Goal: Check status: Check status

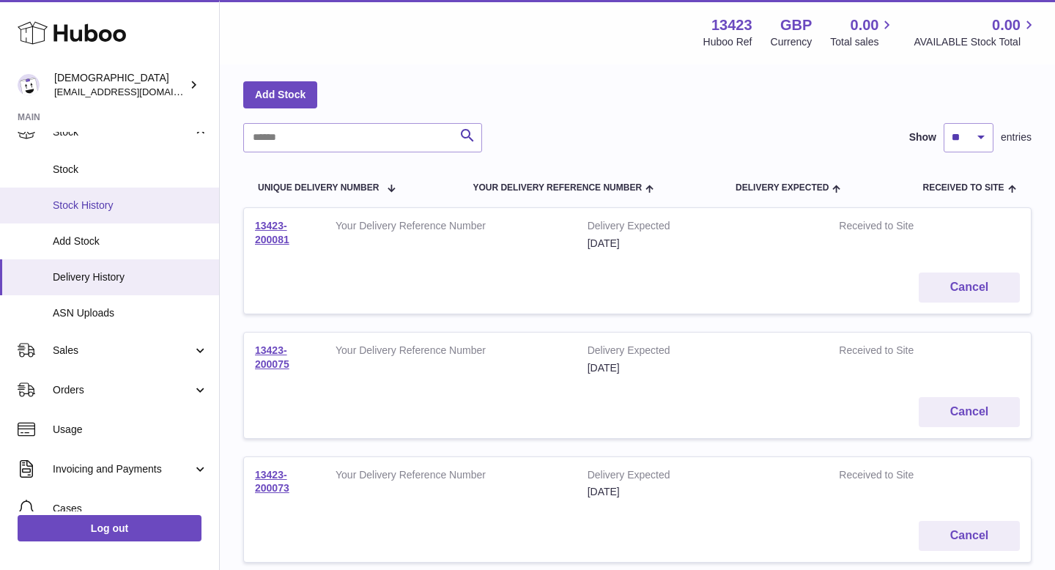
scroll to position [117, 0]
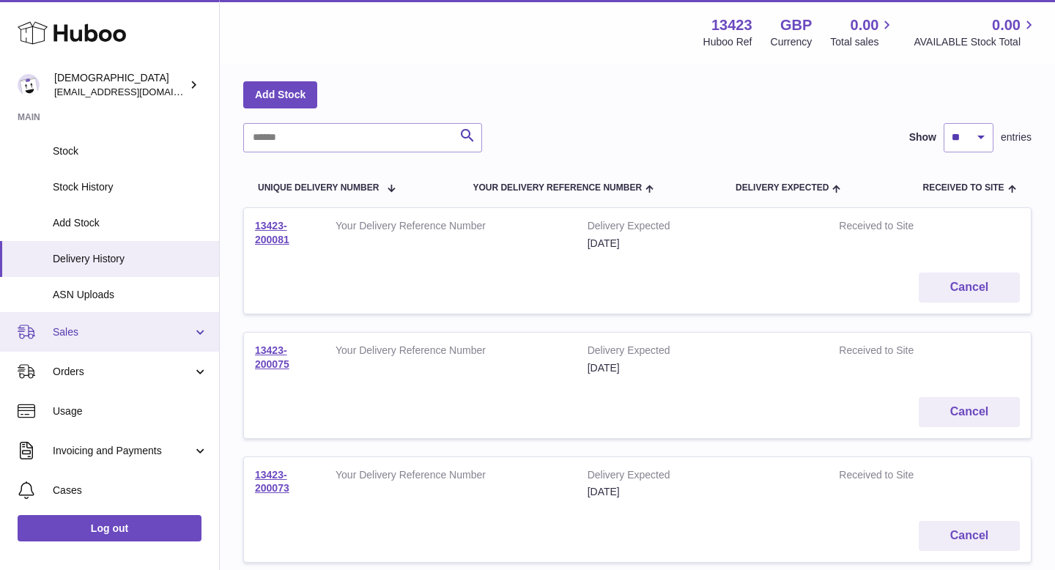
click at [71, 335] on span "Sales" at bounding box center [123, 332] width 140 height 14
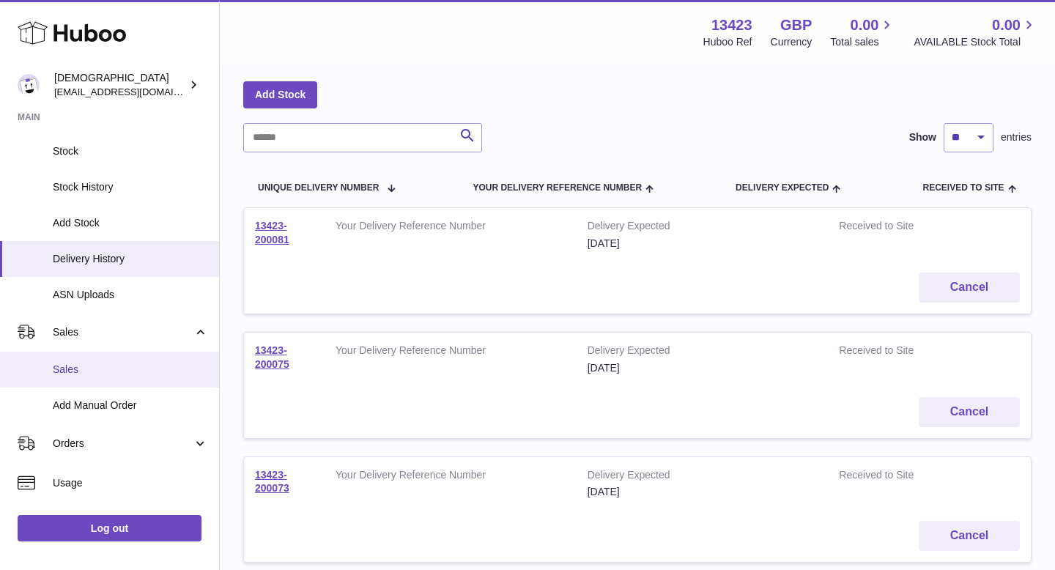
click at [80, 366] on span "Sales" at bounding box center [130, 370] width 155 height 14
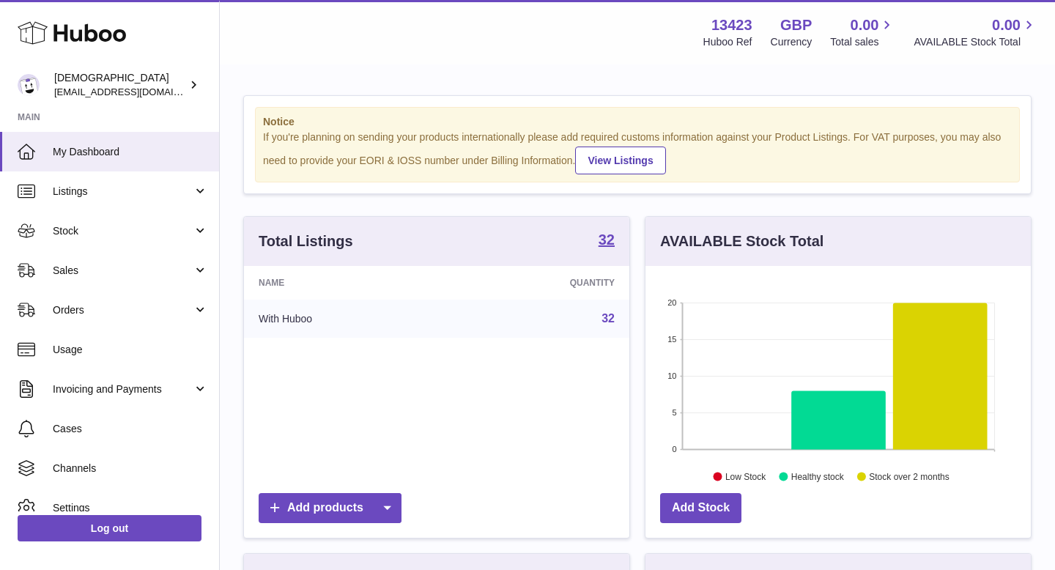
scroll to position [229, 385]
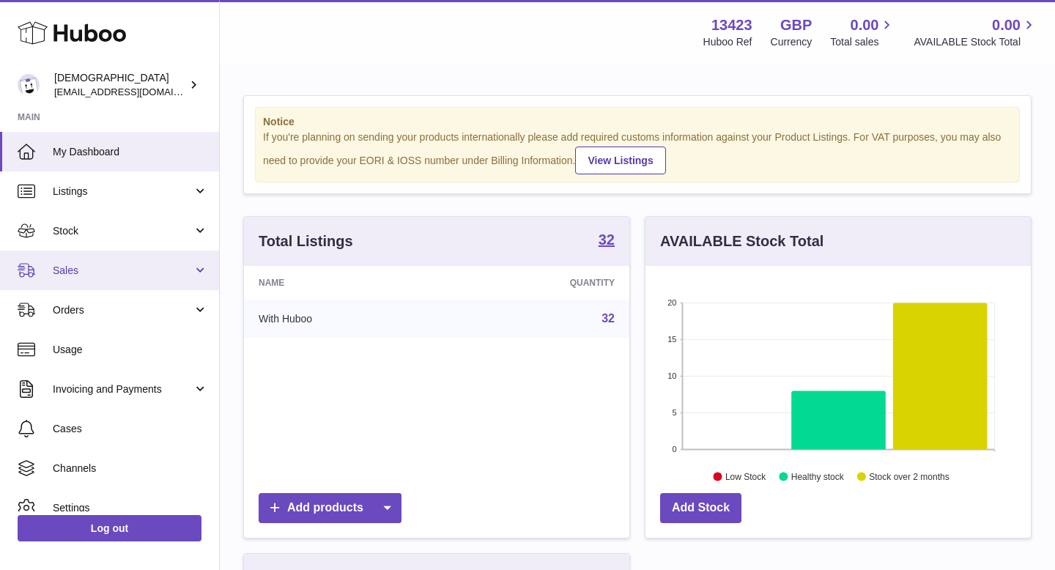
click at [74, 261] on link "Sales" at bounding box center [109, 271] width 219 height 40
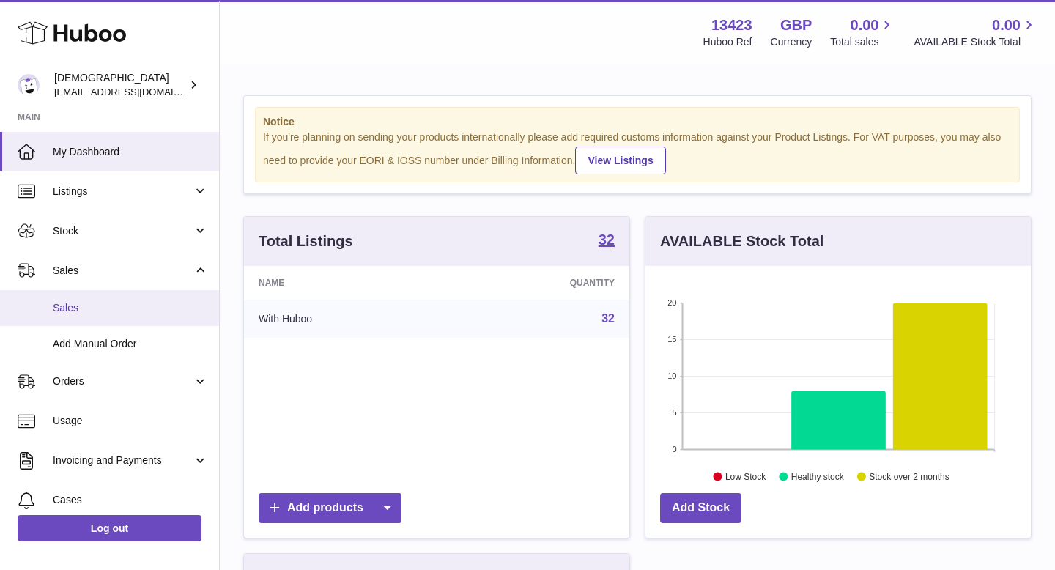
click at [81, 300] on link "Sales" at bounding box center [109, 308] width 219 height 36
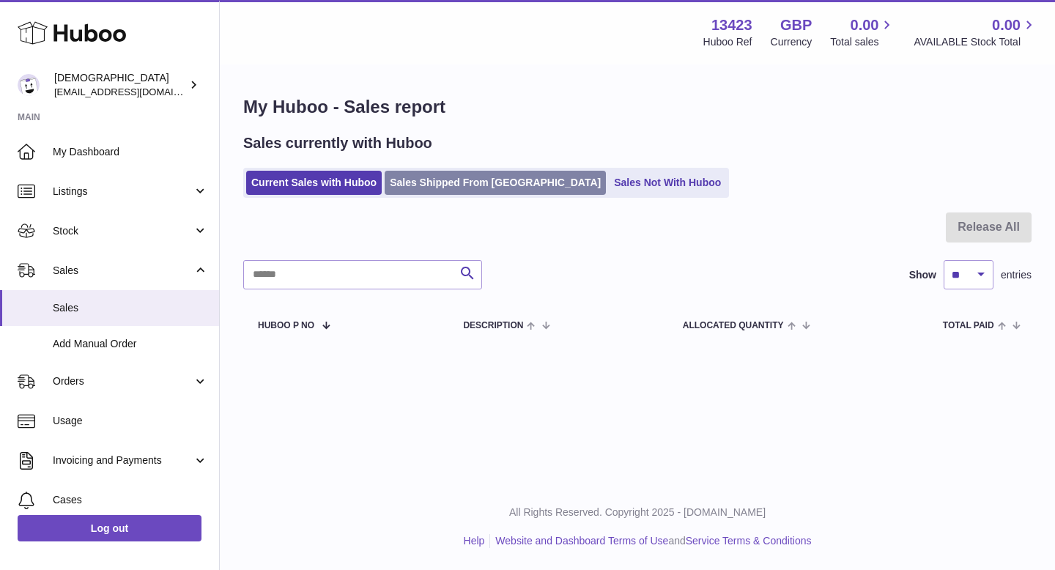
click at [432, 184] on link "Sales Shipped From Huboo" at bounding box center [495, 183] width 221 height 24
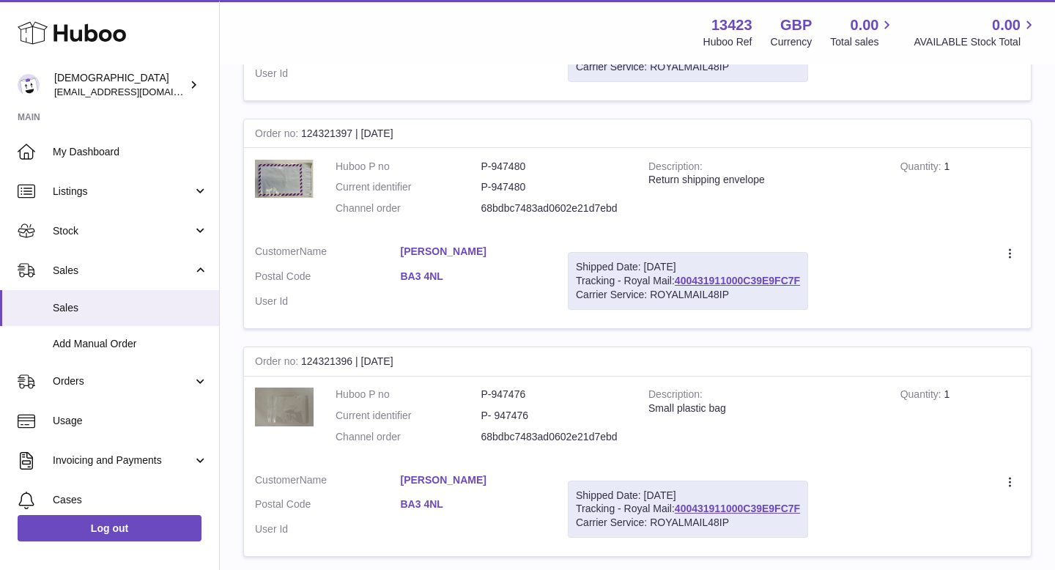
scroll to position [1138, 0]
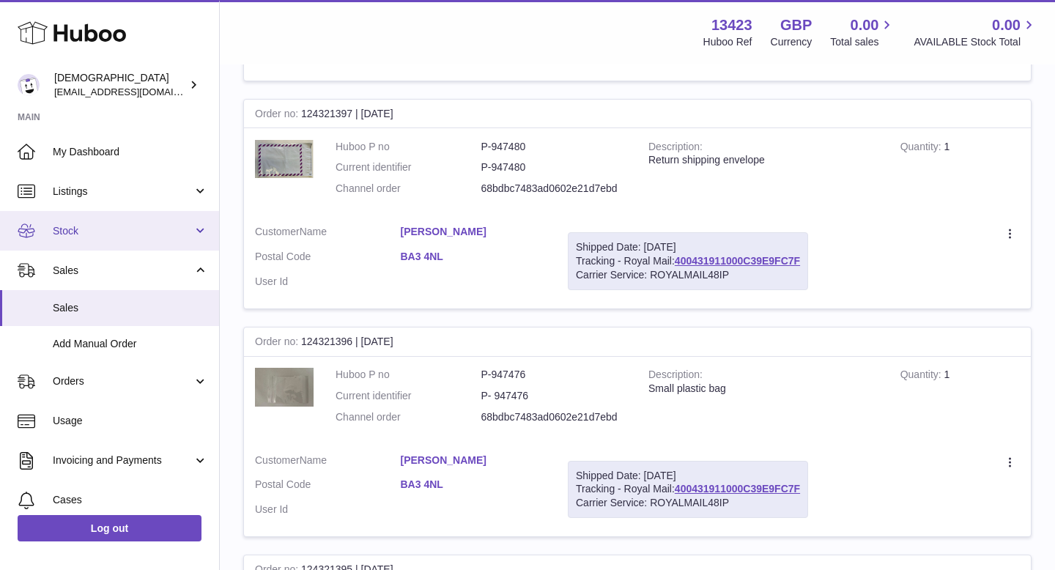
click at [125, 230] on span "Stock" at bounding box center [123, 231] width 140 height 14
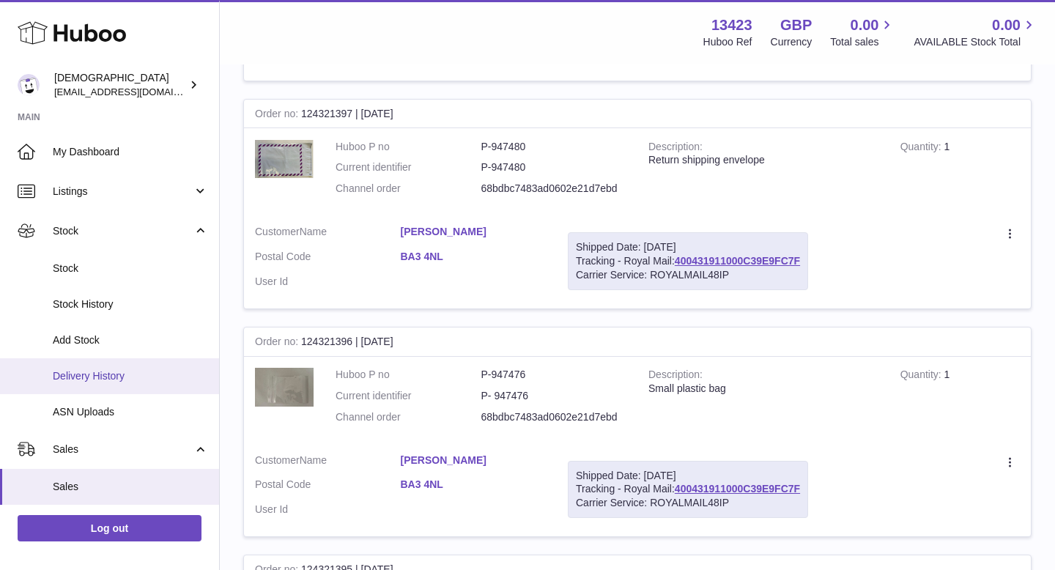
click at [100, 365] on link "Delivery History" at bounding box center [109, 376] width 219 height 36
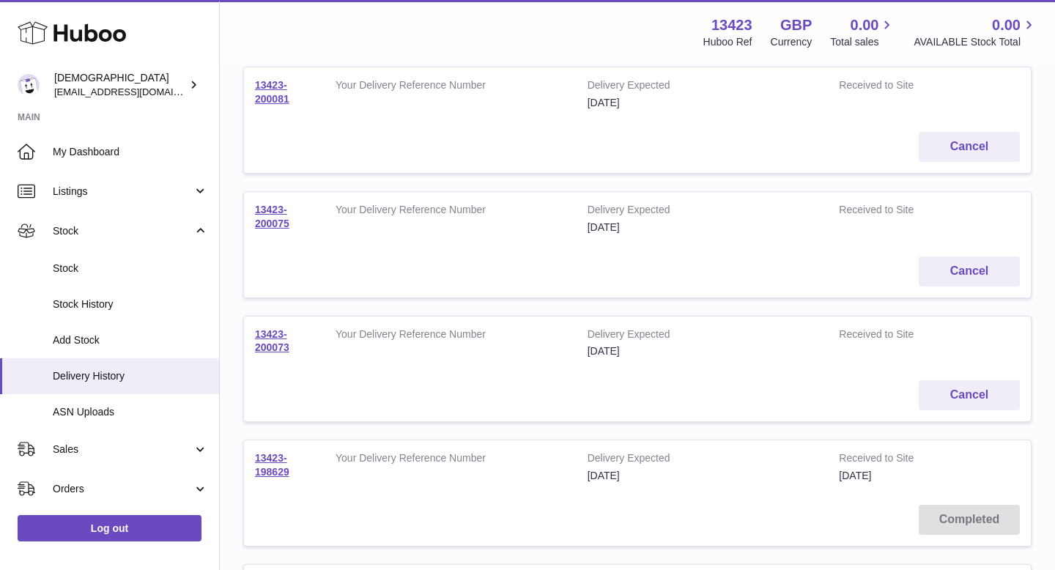
scroll to position [234, 0]
